Goal: Use online tool/utility: Utilize a website feature to perform a specific function

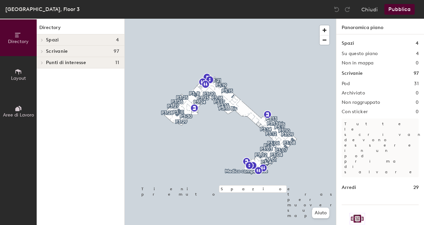
click at [23, 107] on button "Aree di Lavoro" at bounding box center [18, 111] width 37 height 37
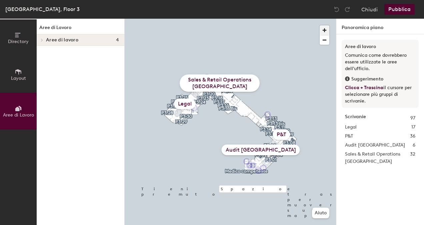
click at [325, 29] on span "button" at bounding box center [324, 30] width 10 height 10
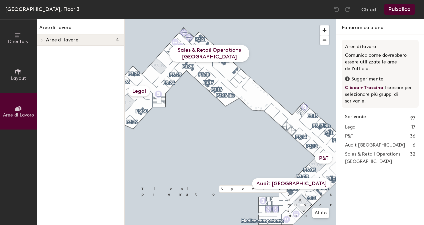
click at [17, 38] on icon at bounding box center [18, 34] width 7 height 7
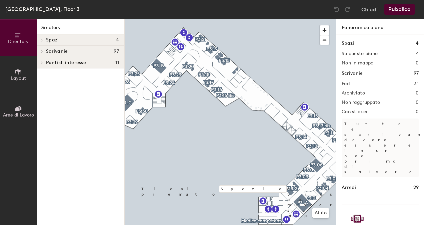
click at [18, 73] on icon at bounding box center [18, 71] width 6 height 5
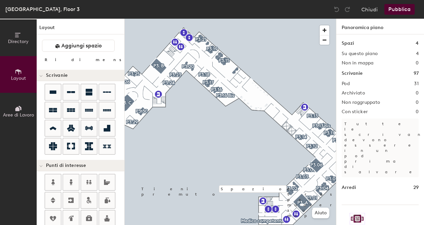
type input "60"
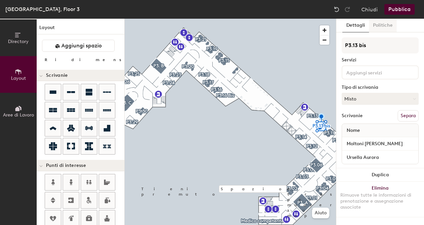
click at [384, 28] on button "Politiche" at bounding box center [383, 26] width 28 height 14
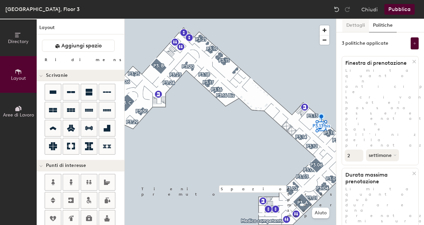
click at [362, 23] on button "Dettagli" at bounding box center [355, 26] width 27 height 14
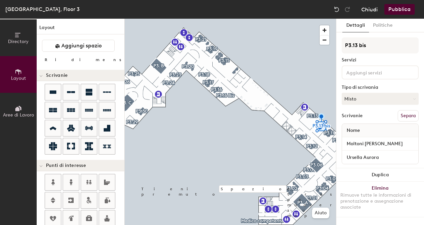
click at [370, 7] on button "Chiudi" at bounding box center [369, 9] width 16 height 11
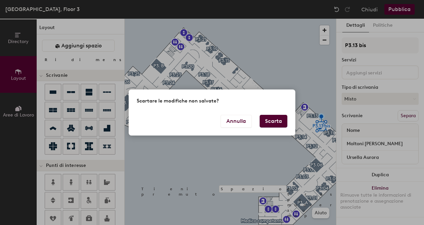
click at [273, 124] on button "Scarta" at bounding box center [274, 121] width 28 height 13
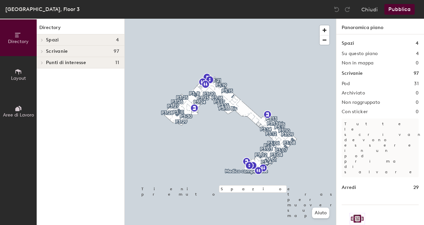
click at [42, 41] on icon at bounding box center [41, 40] width 1 height 3
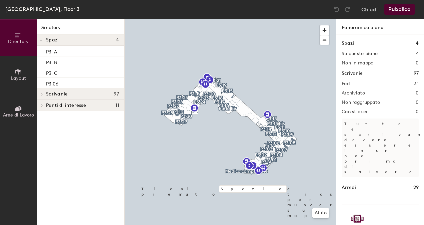
click at [42, 95] on icon at bounding box center [42, 93] width 3 height 3
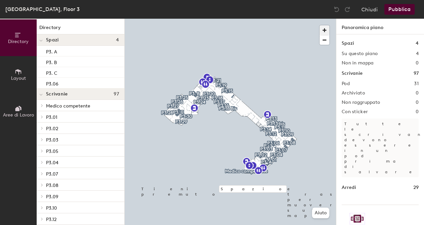
click at [324, 30] on span "button" at bounding box center [324, 30] width 10 height 10
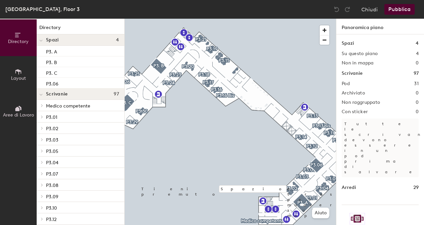
click at [14, 10] on div "Roma, Floor 3" at bounding box center [42, 9] width 74 height 8
click at [373, 10] on button "Chiudi" at bounding box center [369, 9] width 16 height 11
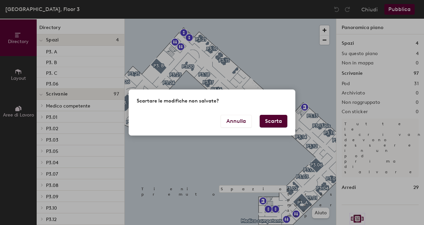
click at [274, 123] on button "Scarta" at bounding box center [274, 121] width 28 height 13
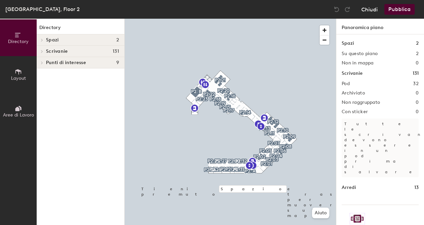
click at [367, 10] on button "Chiudi" at bounding box center [369, 9] width 16 height 11
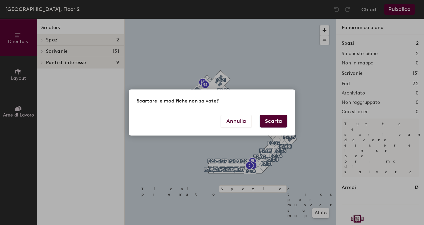
click at [276, 121] on button "Scarta" at bounding box center [274, 121] width 28 height 13
